Goal: Task Accomplishment & Management: Complete application form

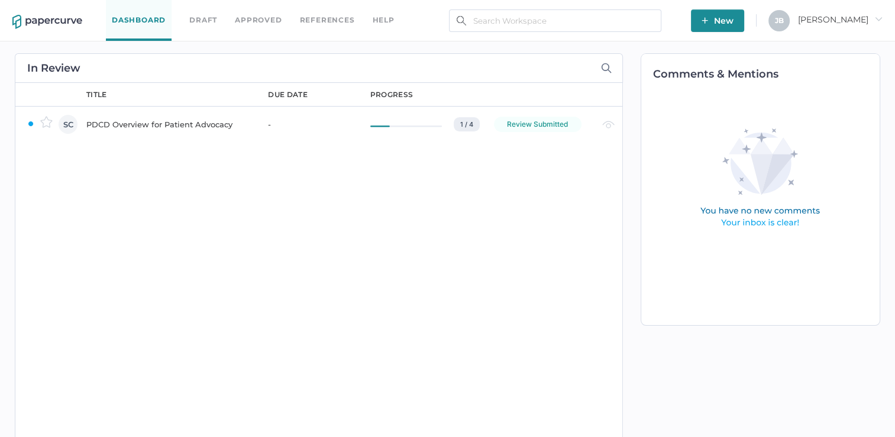
click at [144, 125] on div "PDCD Overview for Patient Advocacy" at bounding box center [169, 124] width 167 height 14
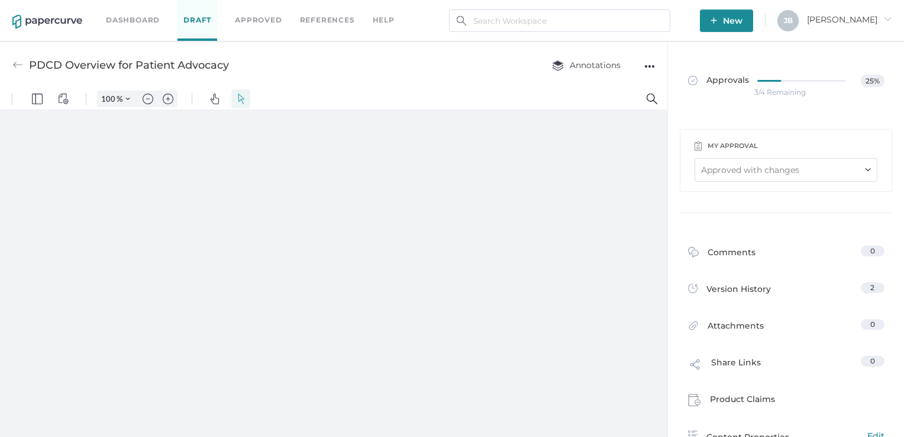
type input "86"
click at [862, 165] on div "Approved with changes" at bounding box center [786, 170] width 183 height 24
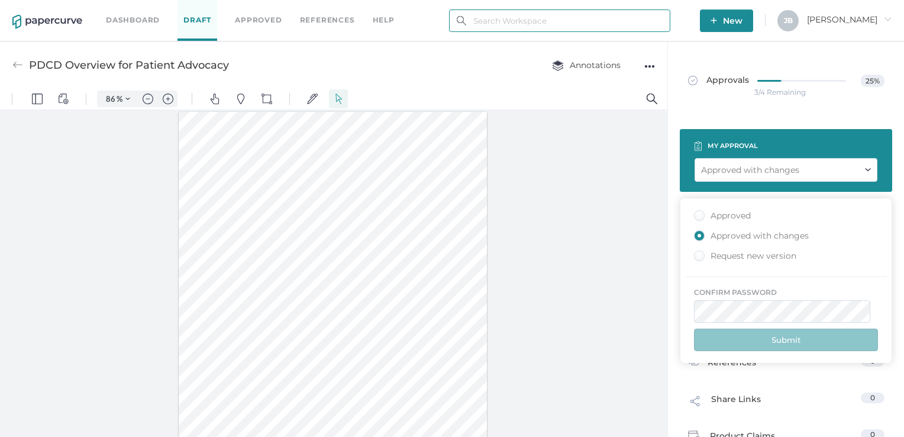
type input "julie.brideau@opusregulatory.com"
click at [701, 214] on div "Approved" at bounding box center [722, 215] width 57 height 11
click at [697, 212] on input "Approved" at bounding box center [697, 212] width 0 height 0
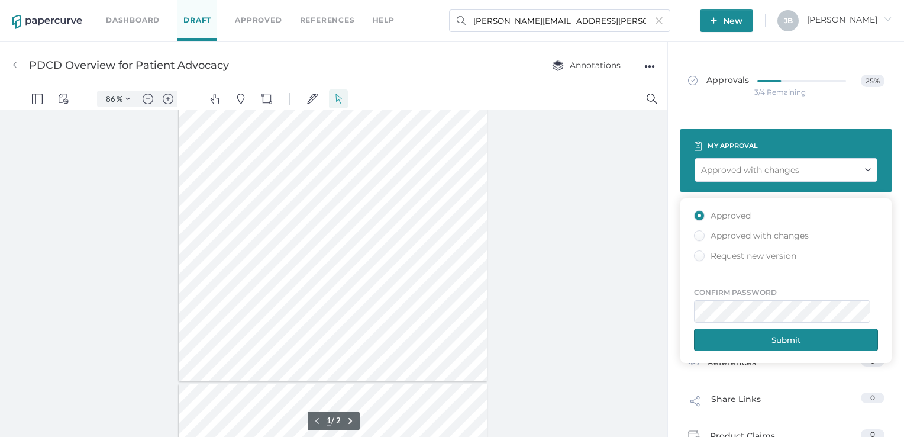
type input "2"
click at [170, 99] on img "Zoom in" at bounding box center [168, 98] width 11 height 11
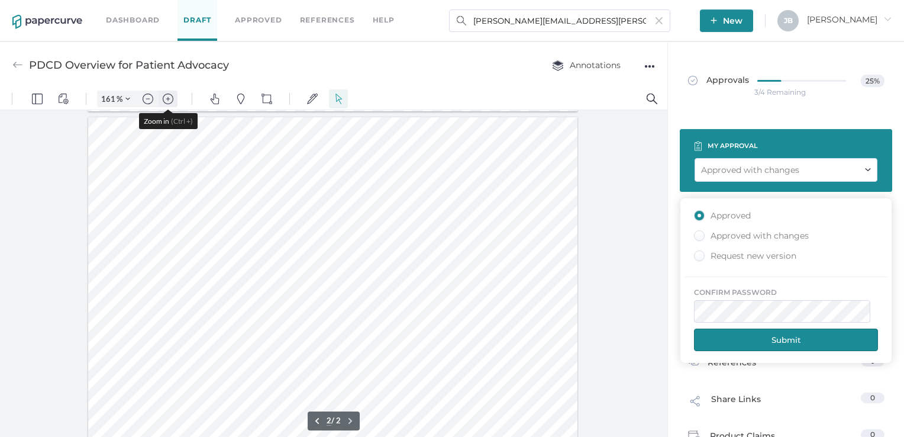
scroll to position [782, 0]
click at [170, 99] on img "Zoom in" at bounding box center [168, 98] width 11 height 11
type input "211"
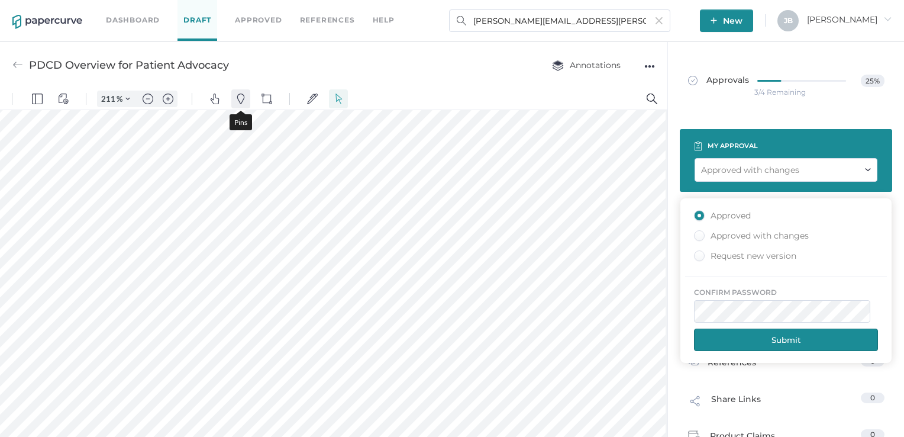
click at [237, 98] on img "Pins" at bounding box center [240, 98] width 11 height 11
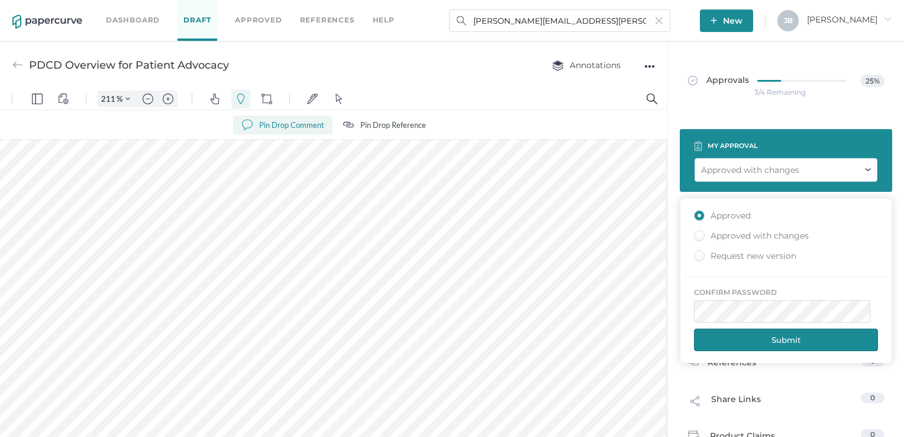
drag, startPoint x: 149, startPoint y: 314, endPoint x: 175, endPoint y: 321, distance: 26.4
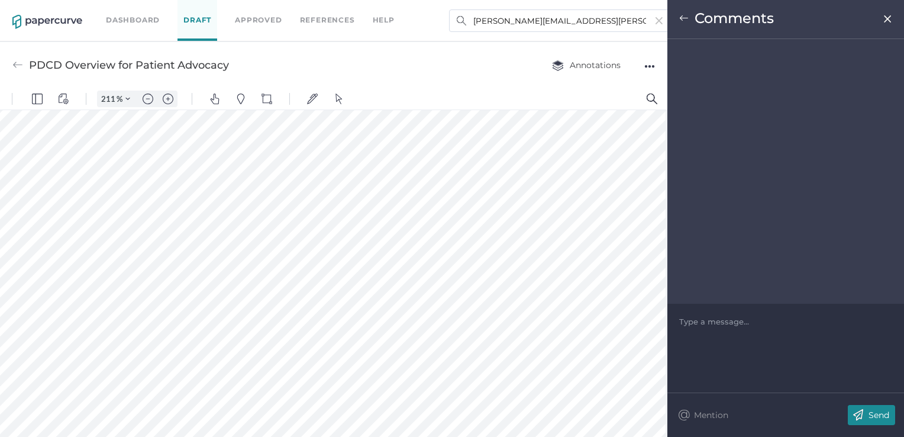
click at [705, 334] on div "Type a message..." at bounding box center [785, 322] width 213 height 36
click at [704, 328] on div "Type a message..." at bounding box center [785, 322] width 213 height 36
click at [701, 323] on div at bounding box center [786, 321] width 212 height 12
click at [854, 415] on img at bounding box center [858, 415] width 21 height 20
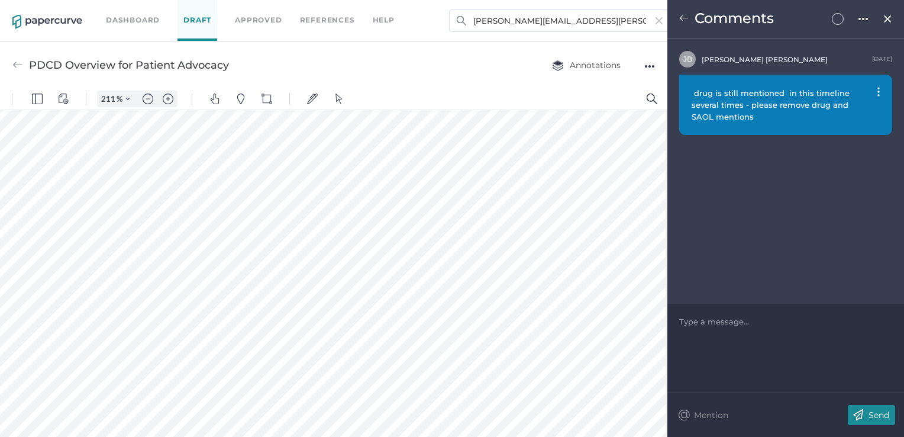
click at [892, 20] on img at bounding box center [888, 18] width 10 height 9
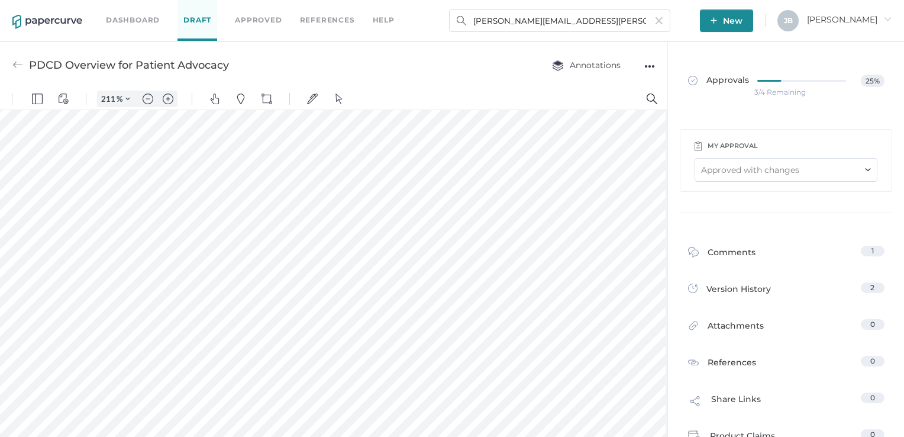
click at [526, 96] on div at bounding box center [495, 98] width 288 height 21
click at [156, 22] on link "Dashboard" at bounding box center [133, 20] width 54 height 13
